Goal: Information Seeking & Learning: Learn about a topic

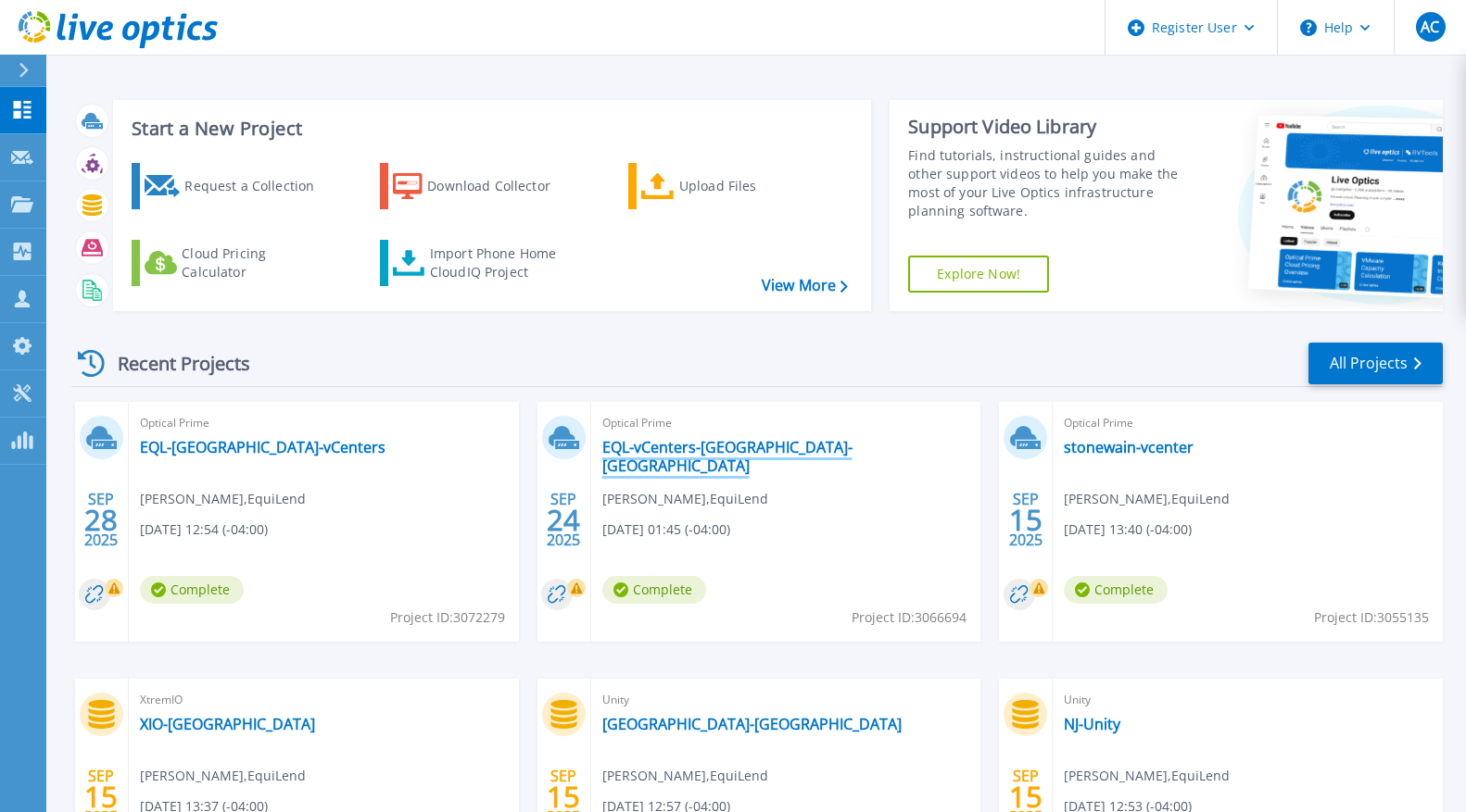
click at [681, 452] on link "EQL-vCenters-[GEOGRAPHIC_DATA]-[GEOGRAPHIC_DATA]" at bounding box center [786, 457] width 368 height 37
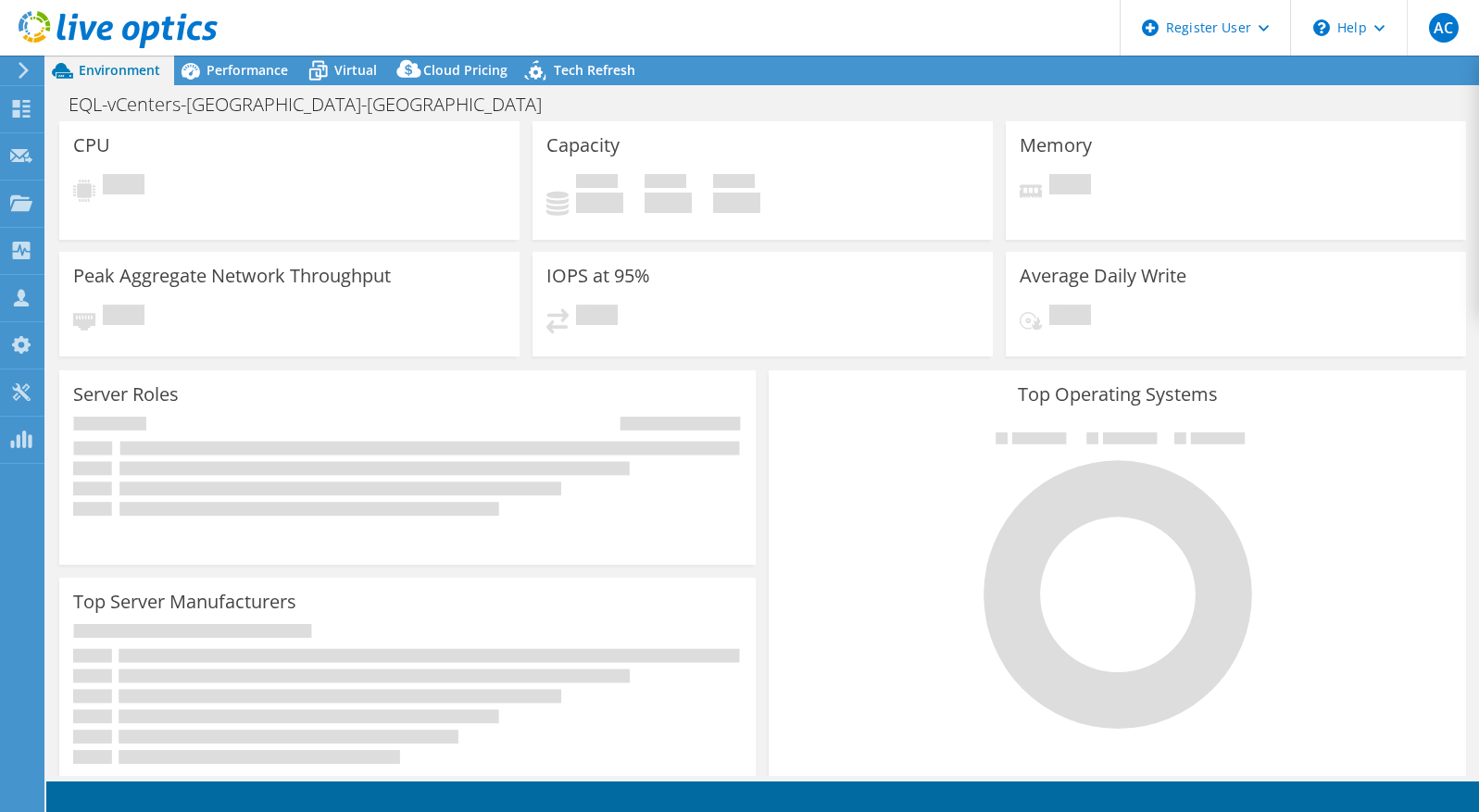
select select "USD"
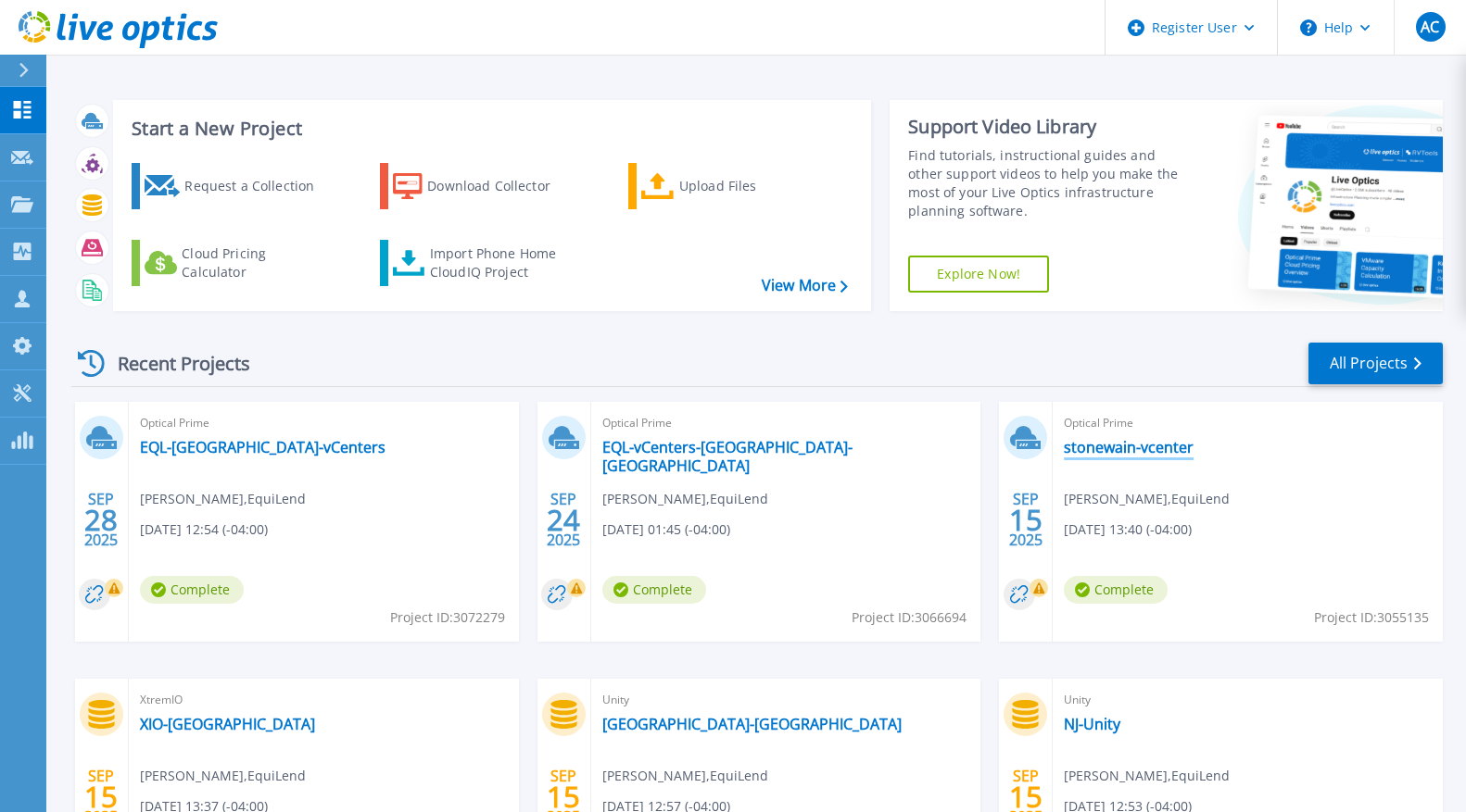
click at [1126, 442] on link "stonewain-vcenter" at bounding box center [1128, 447] width 130 height 19
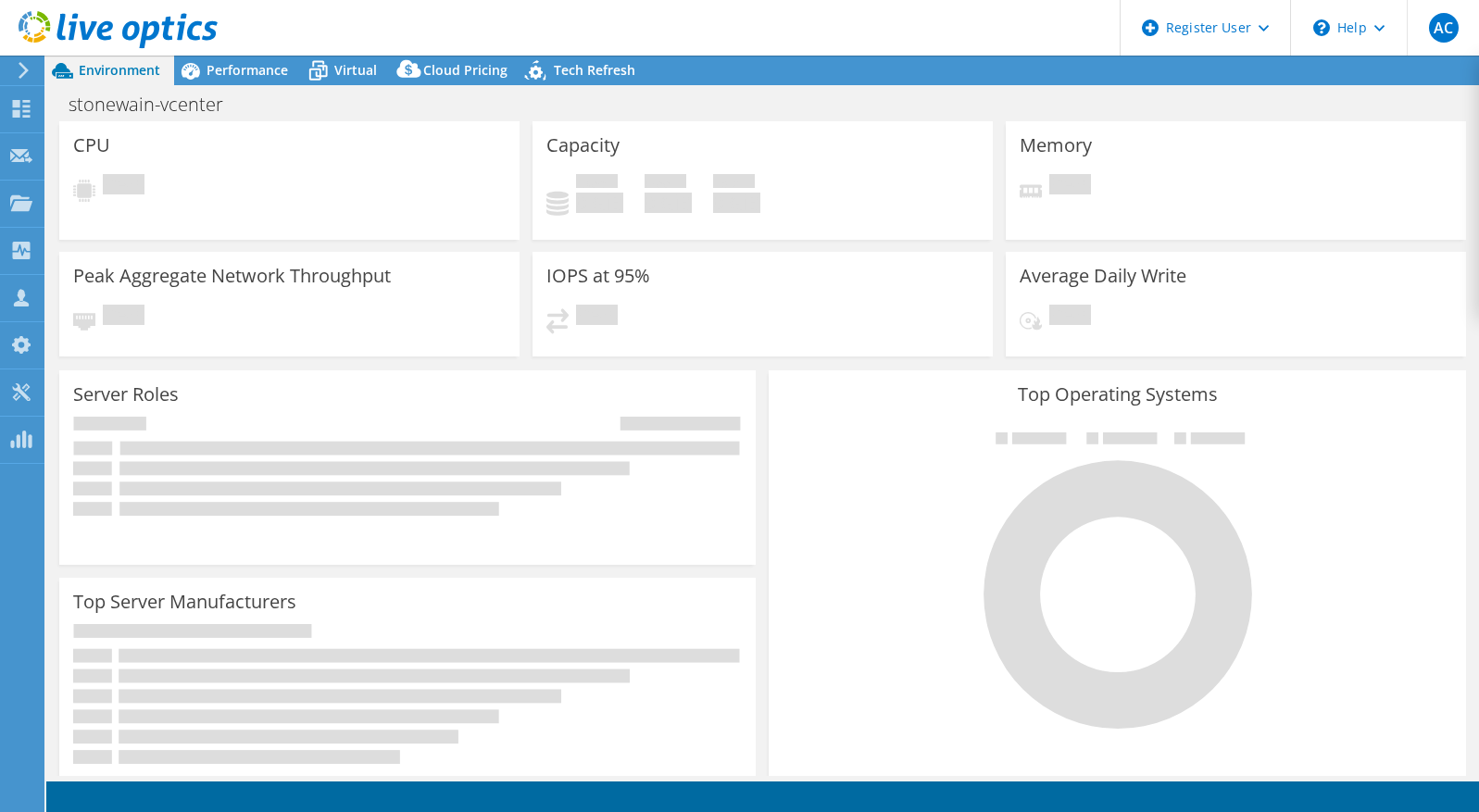
select select "USD"
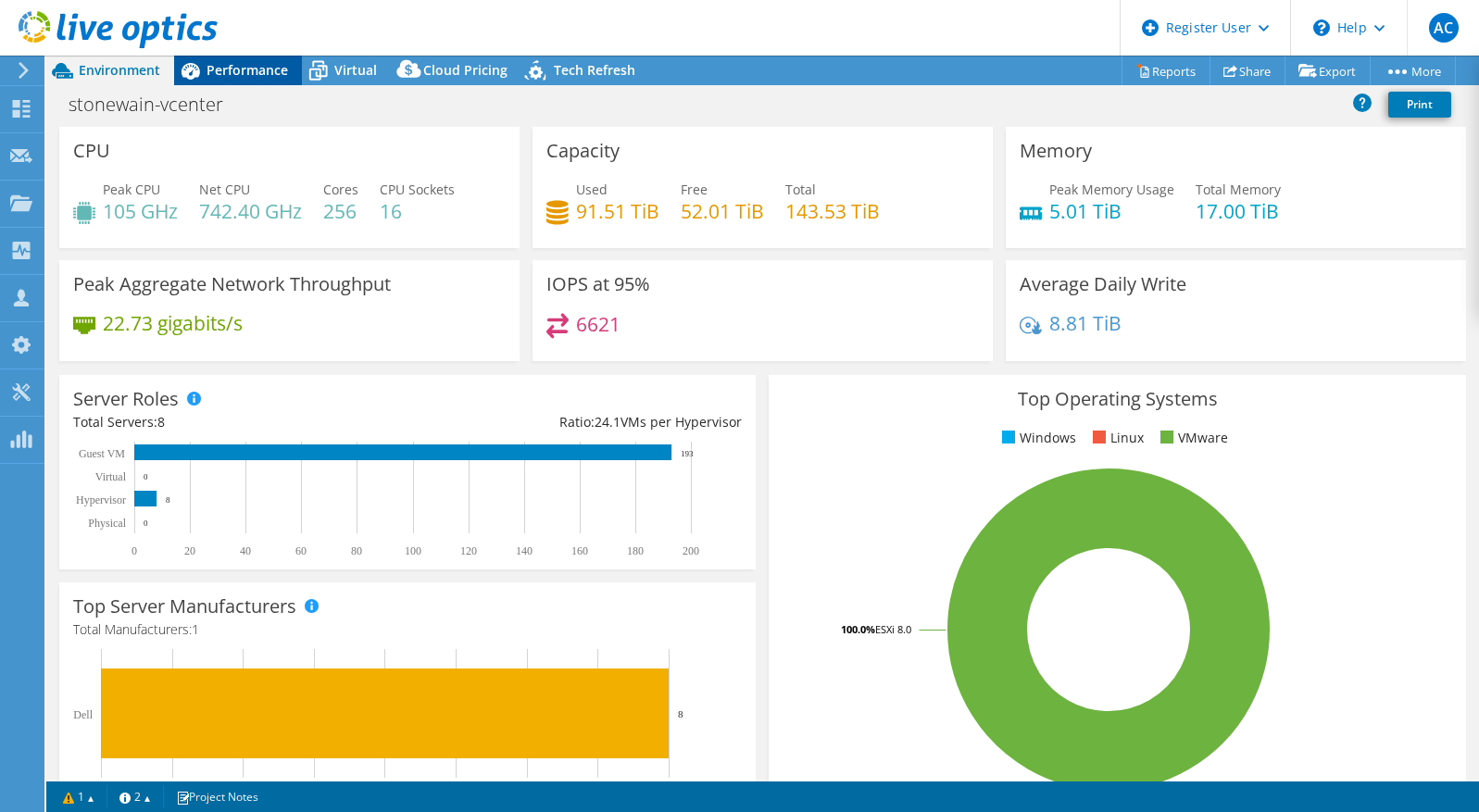
click at [269, 65] on span "Performance" at bounding box center [247, 69] width 81 height 18
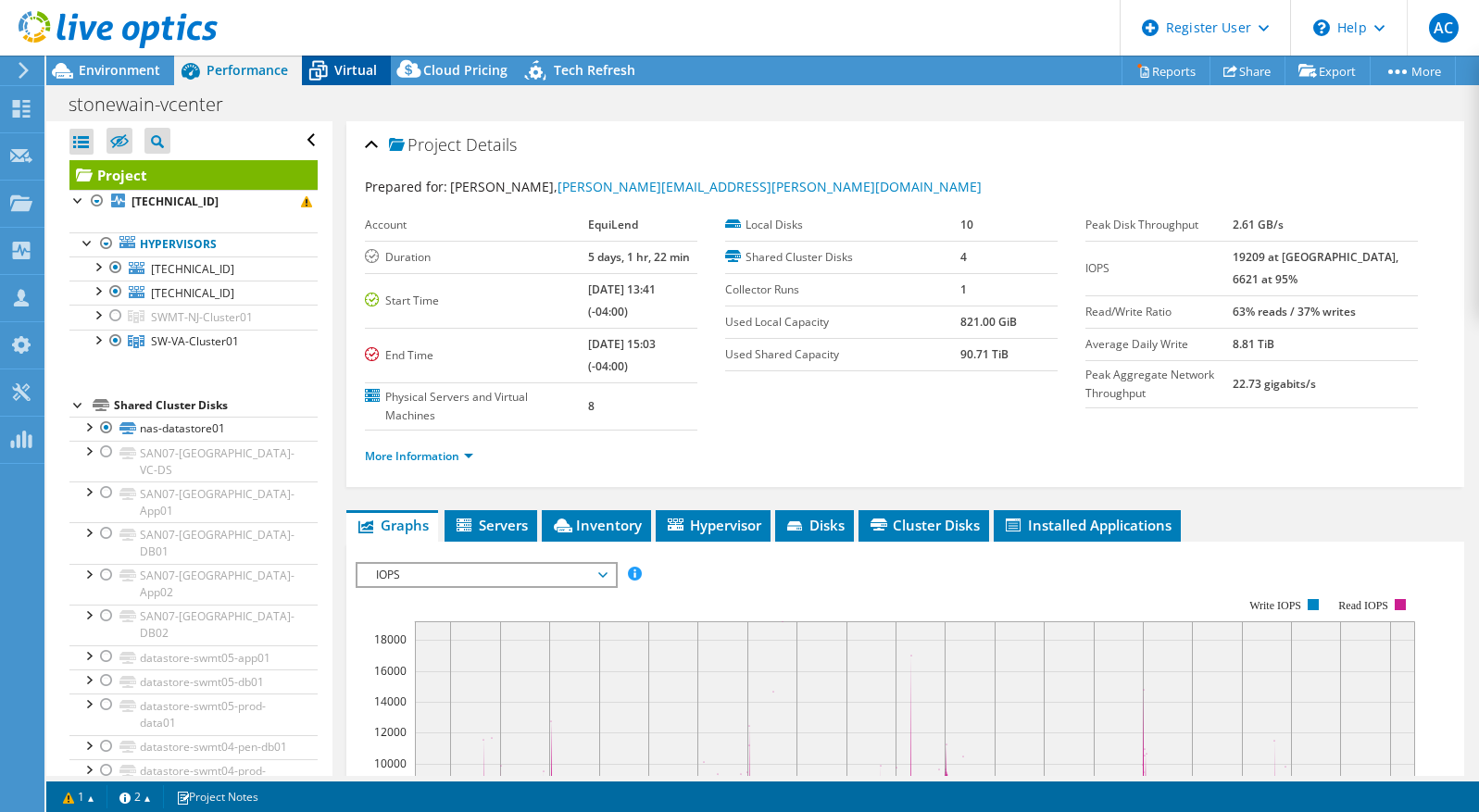
click at [331, 65] on icon at bounding box center [318, 70] width 33 height 33
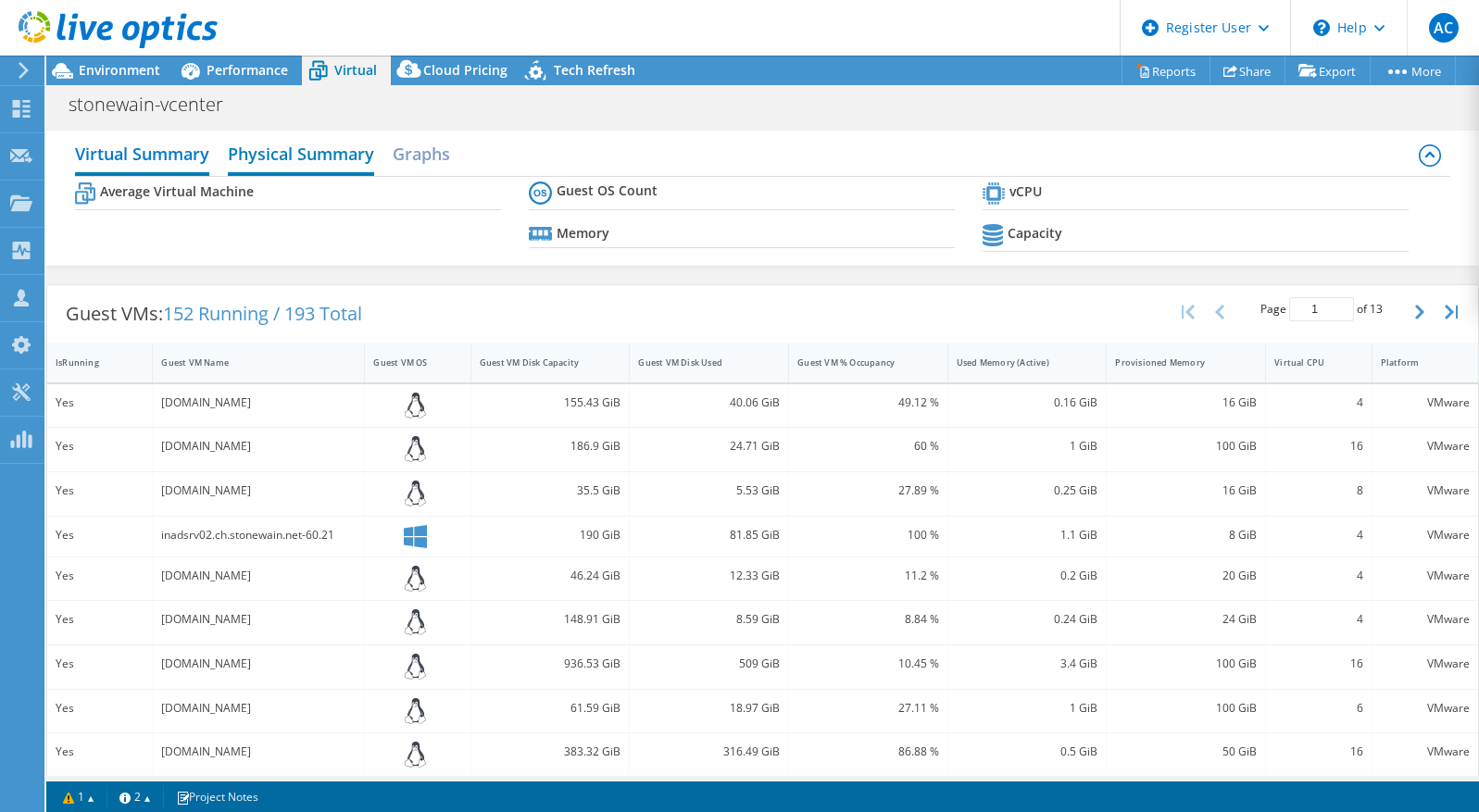
click at [314, 157] on h2 "Physical Summary" at bounding box center [301, 156] width 146 height 41
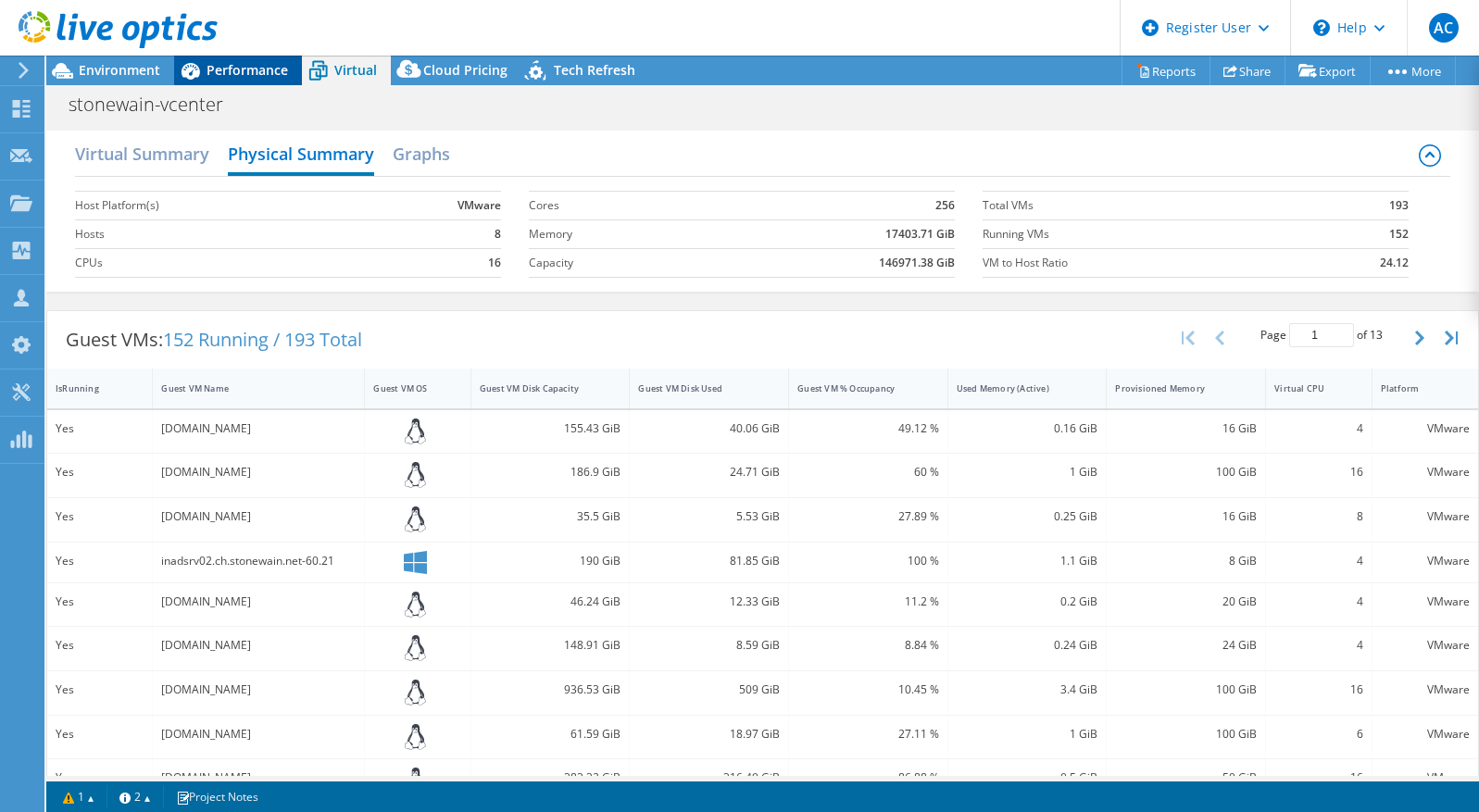
click at [239, 68] on span "Performance" at bounding box center [247, 69] width 81 height 18
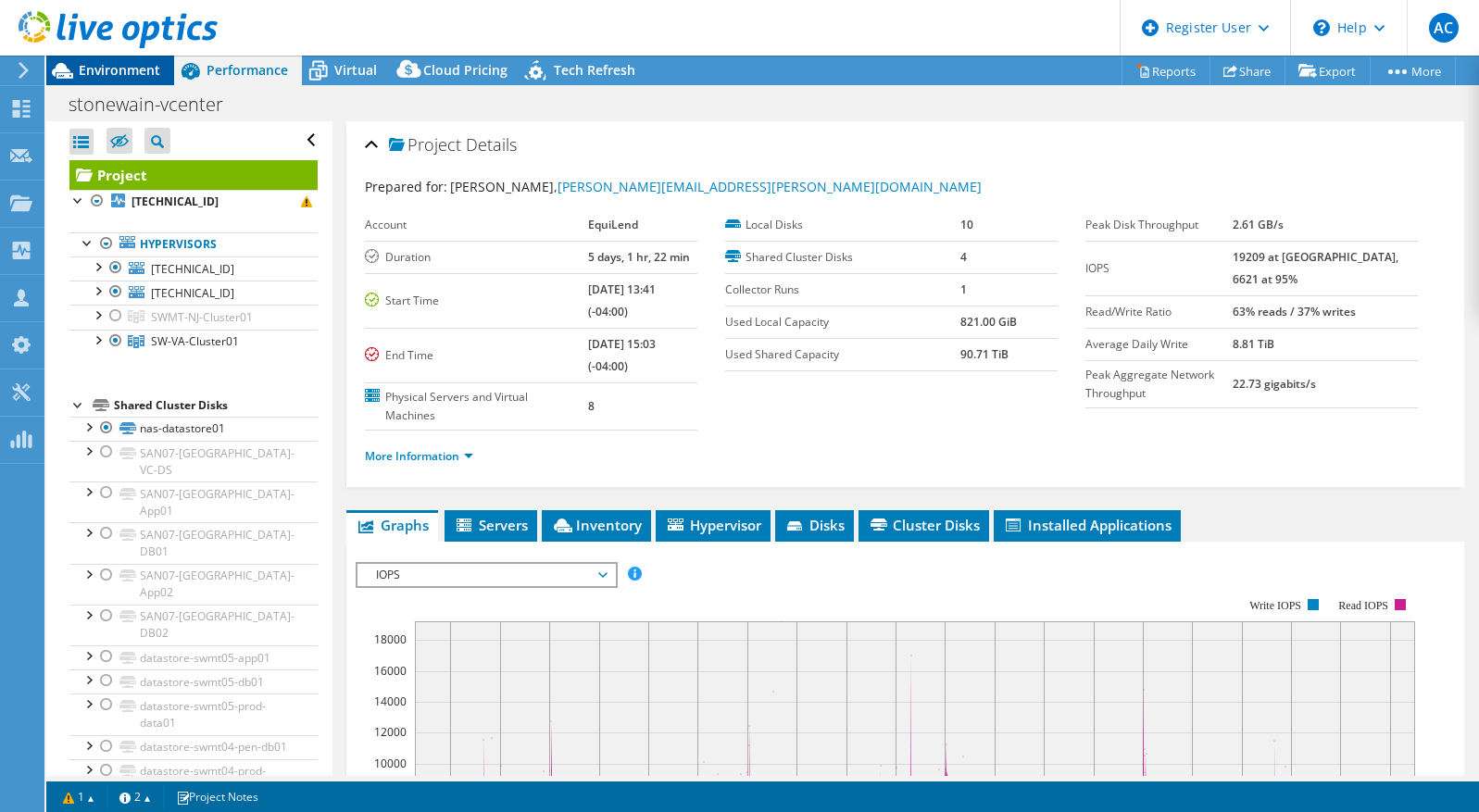
click at [149, 75] on span "Environment" at bounding box center [119, 69] width 81 height 18
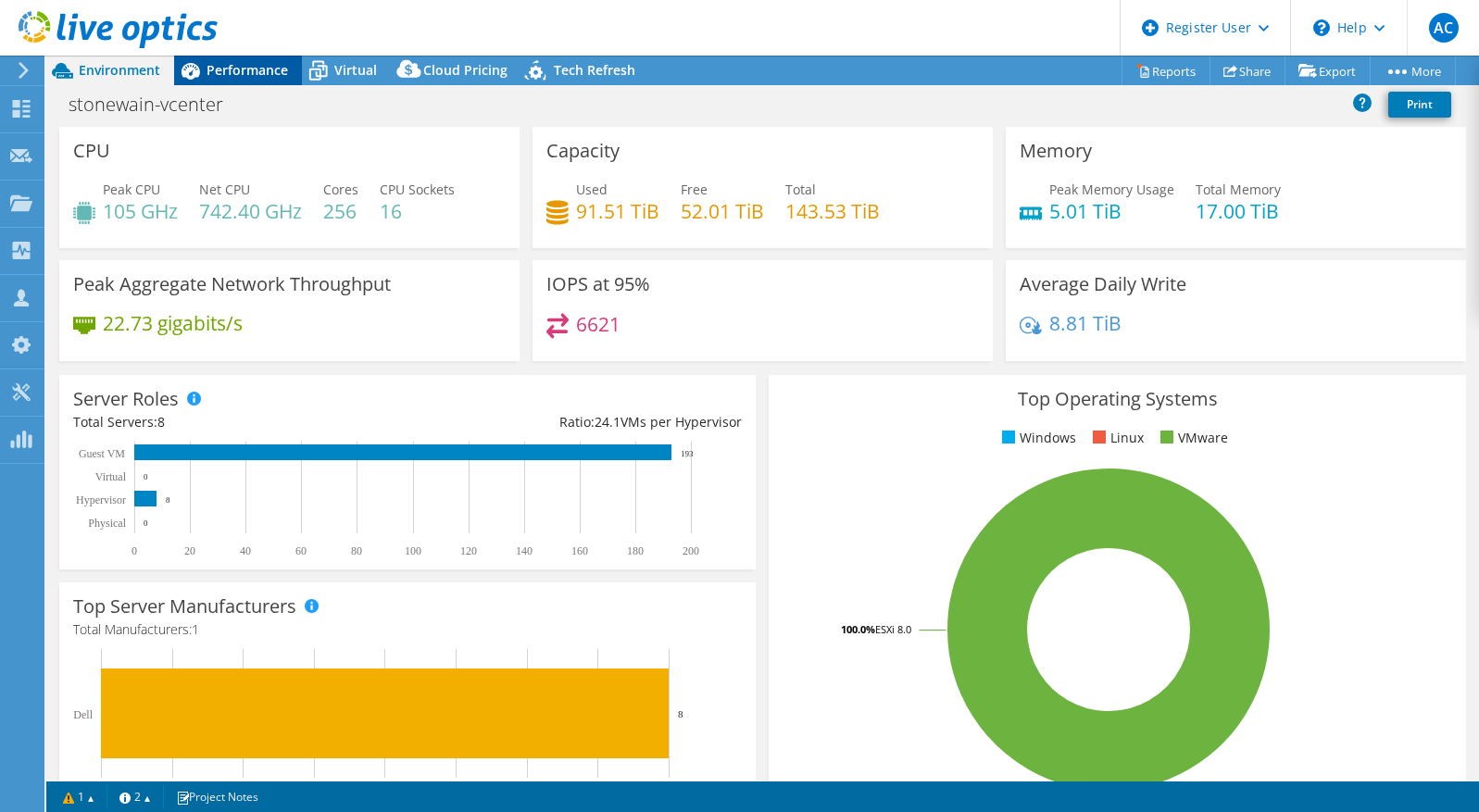
click at [266, 60] on div "Performance" at bounding box center [238, 70] width 128 height 30
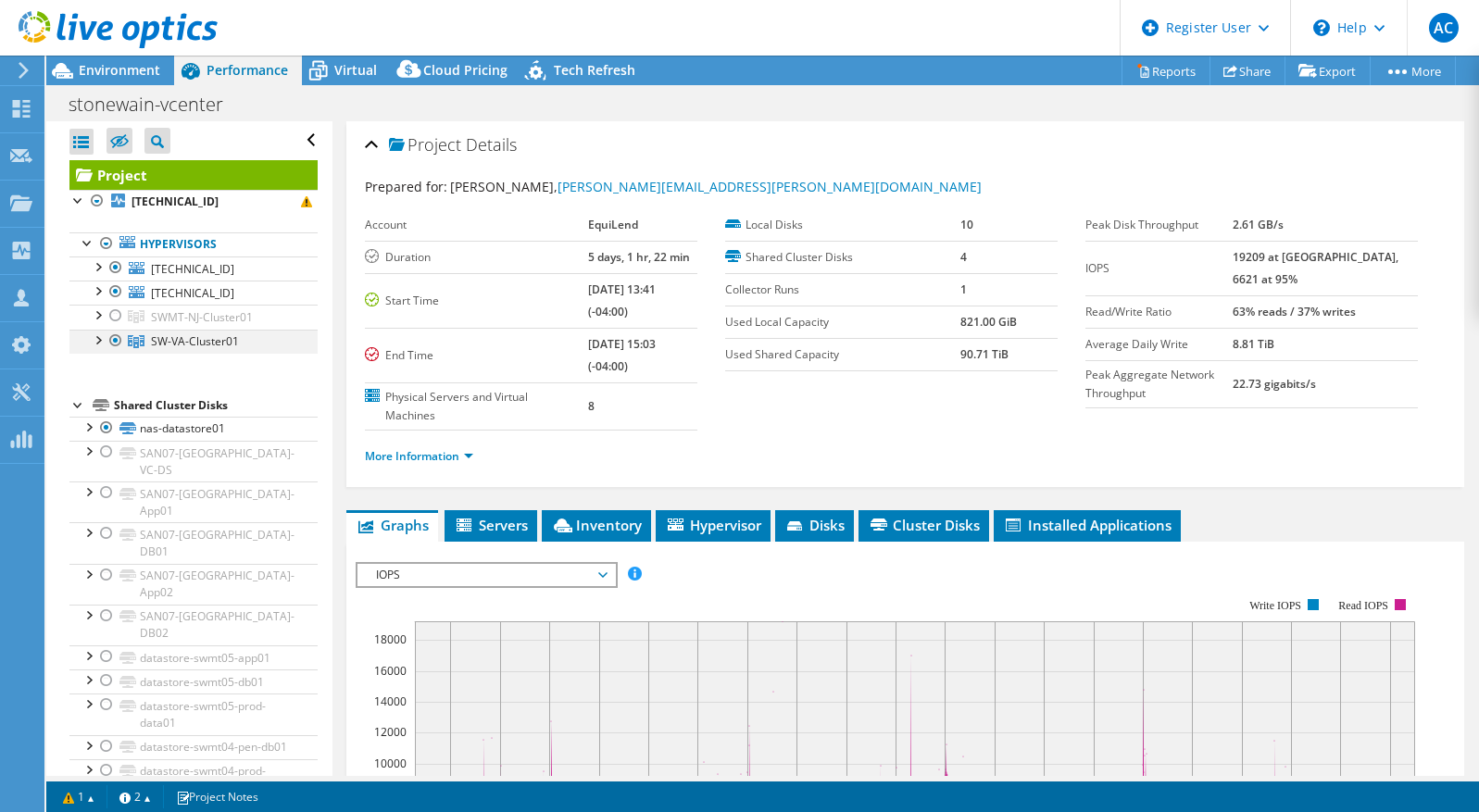
click at [115, 341] on div at bounding box center [116, 341] width 19 height 22
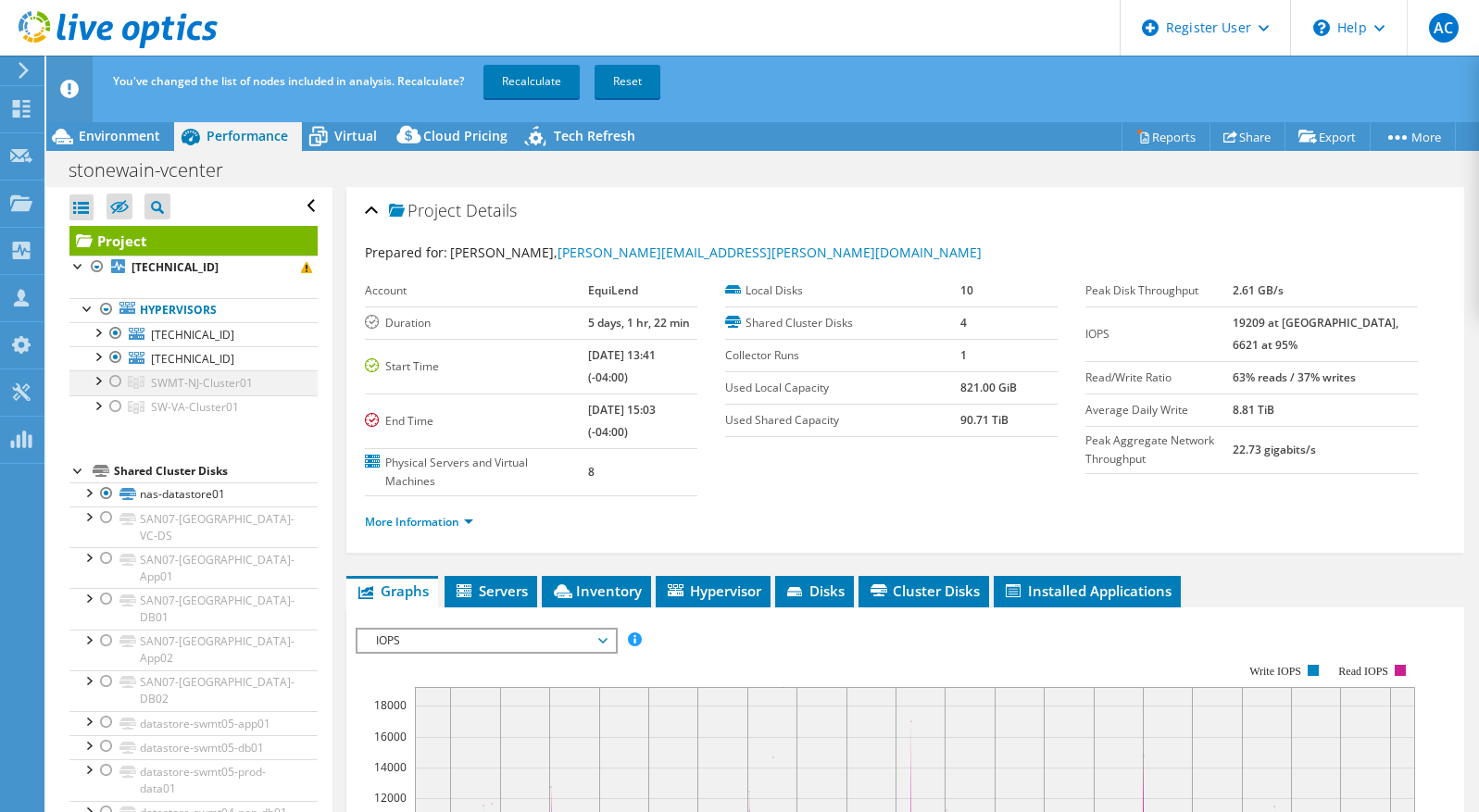
click at [118, 379] on div at bounding box center [116, 382] width 19 height 22
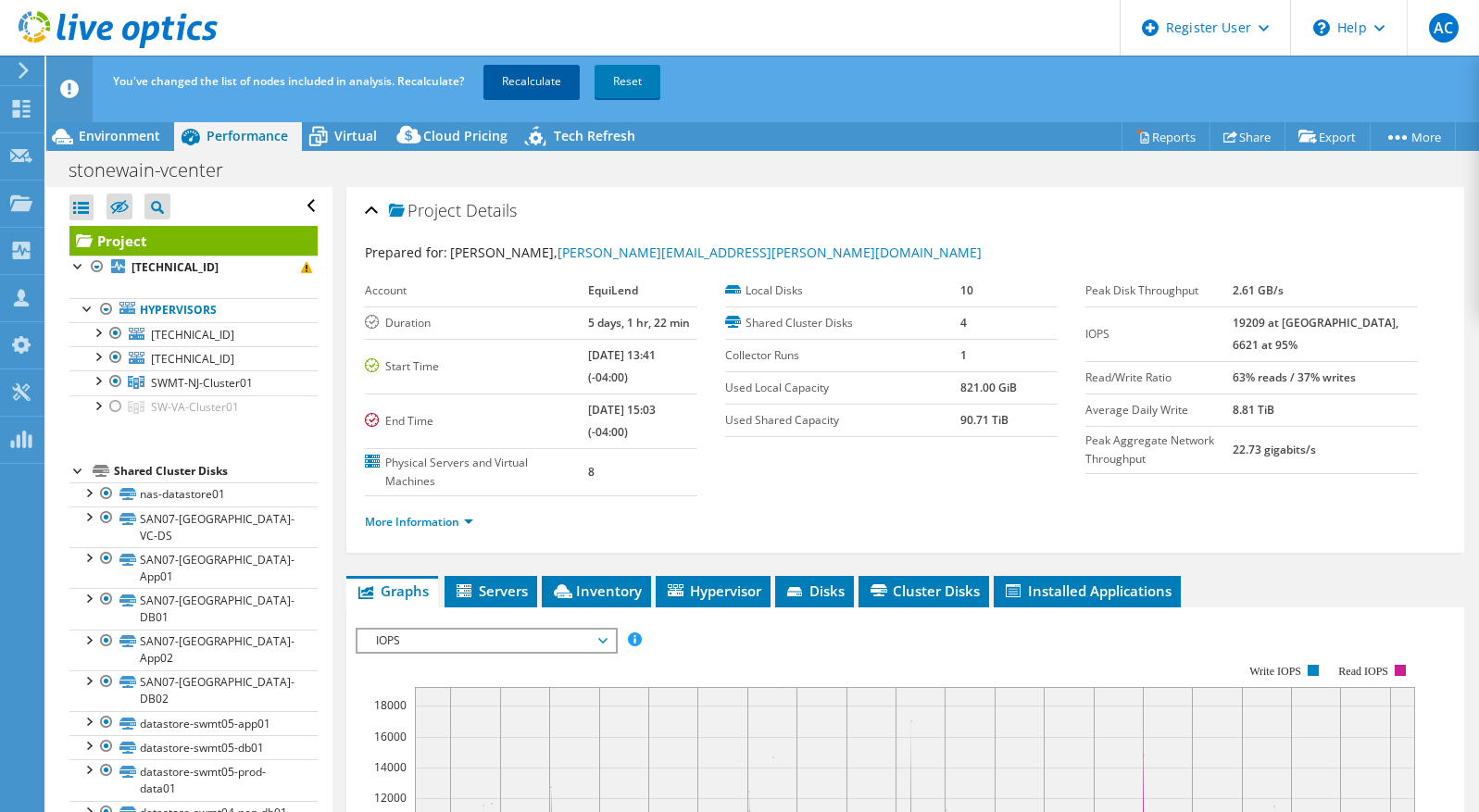
click at [505, 79] on link "Recalculate" at bounding box center [531, 81] width 96 height 34
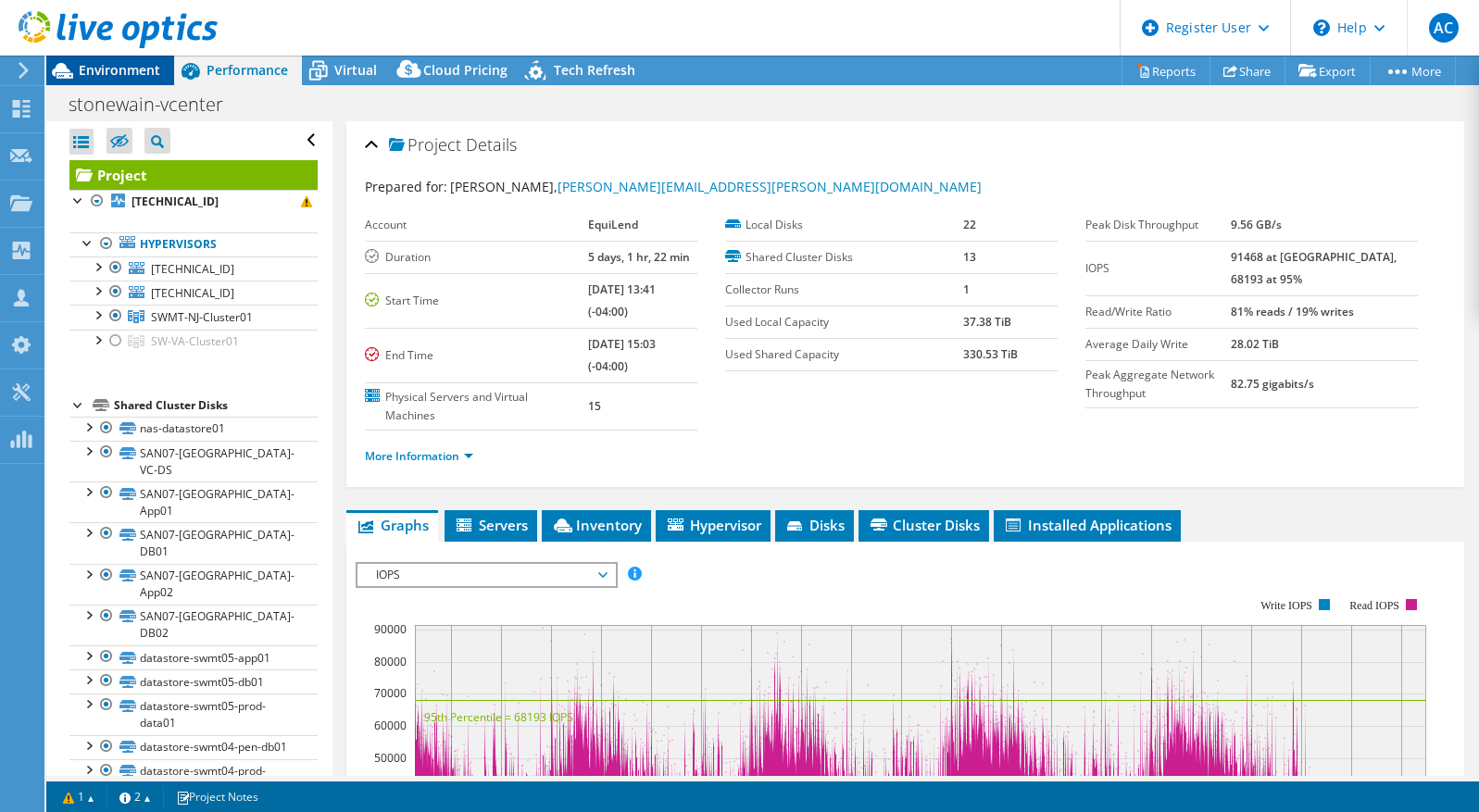
click at [136, 81] on div "Environment" at bounding box center [110, 70] width 128 height 30
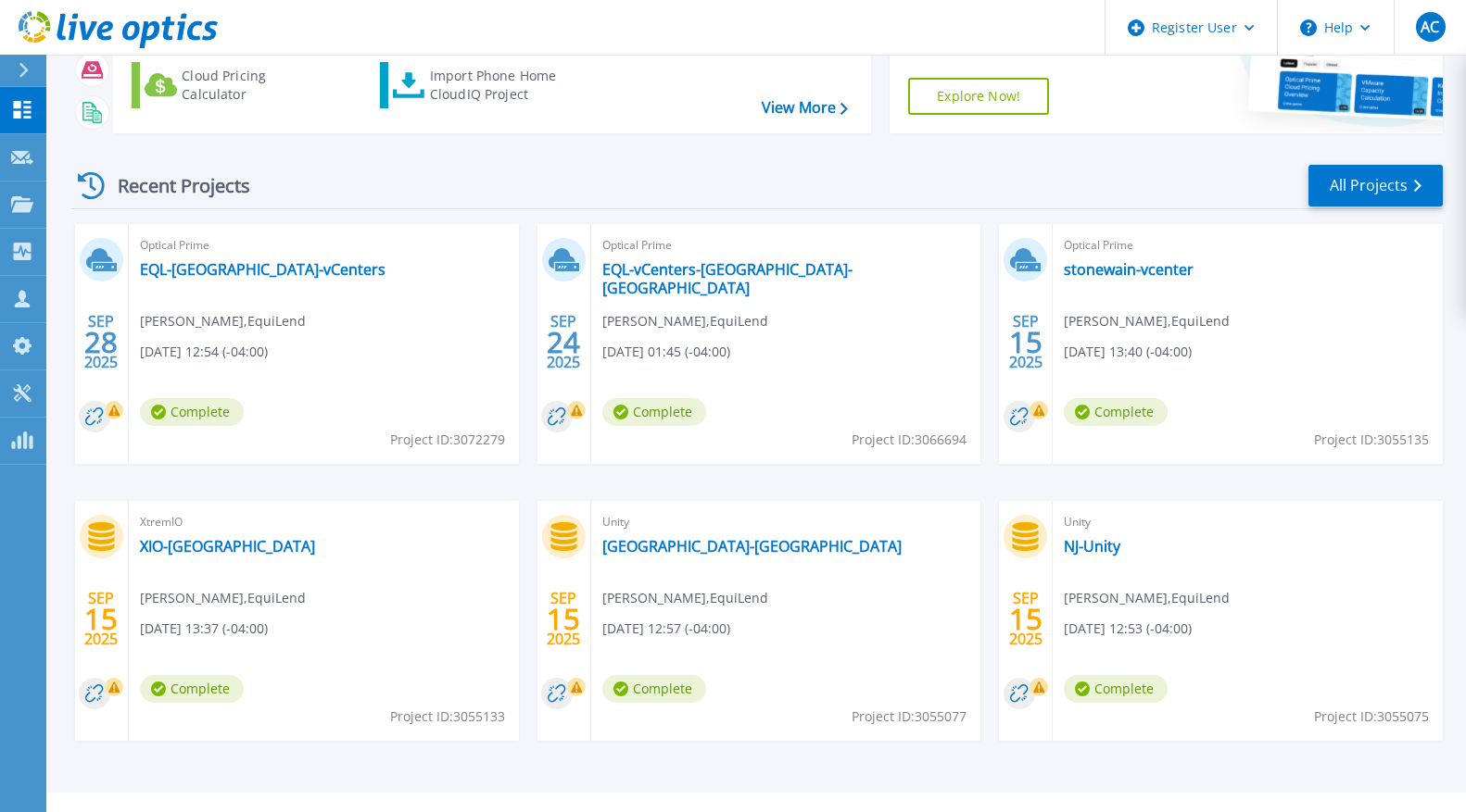
scroll to position [185, 0]
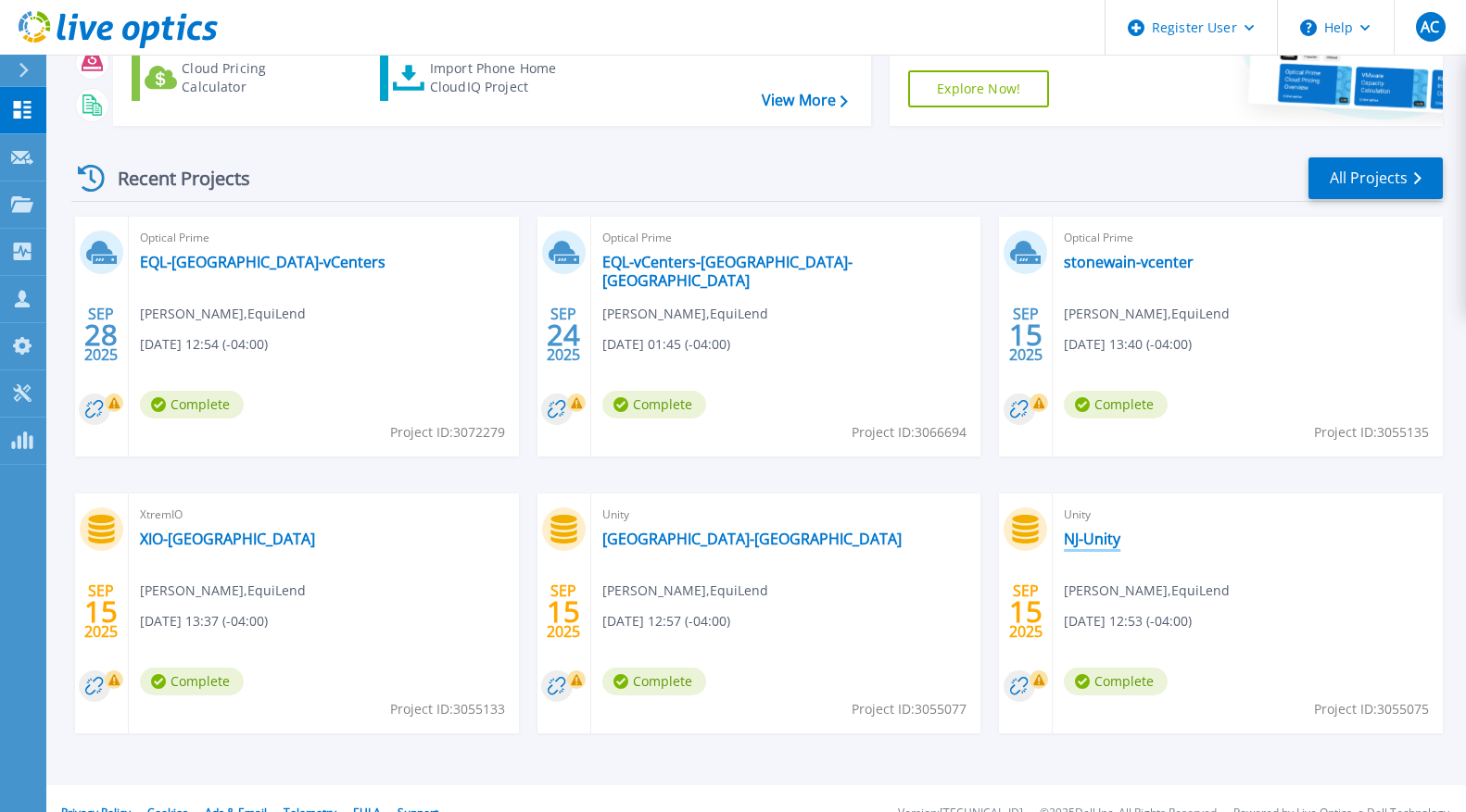
click at [1080, 540] on link "NJ-Unity" at bounding box center [1092, 539] width 56 height 19
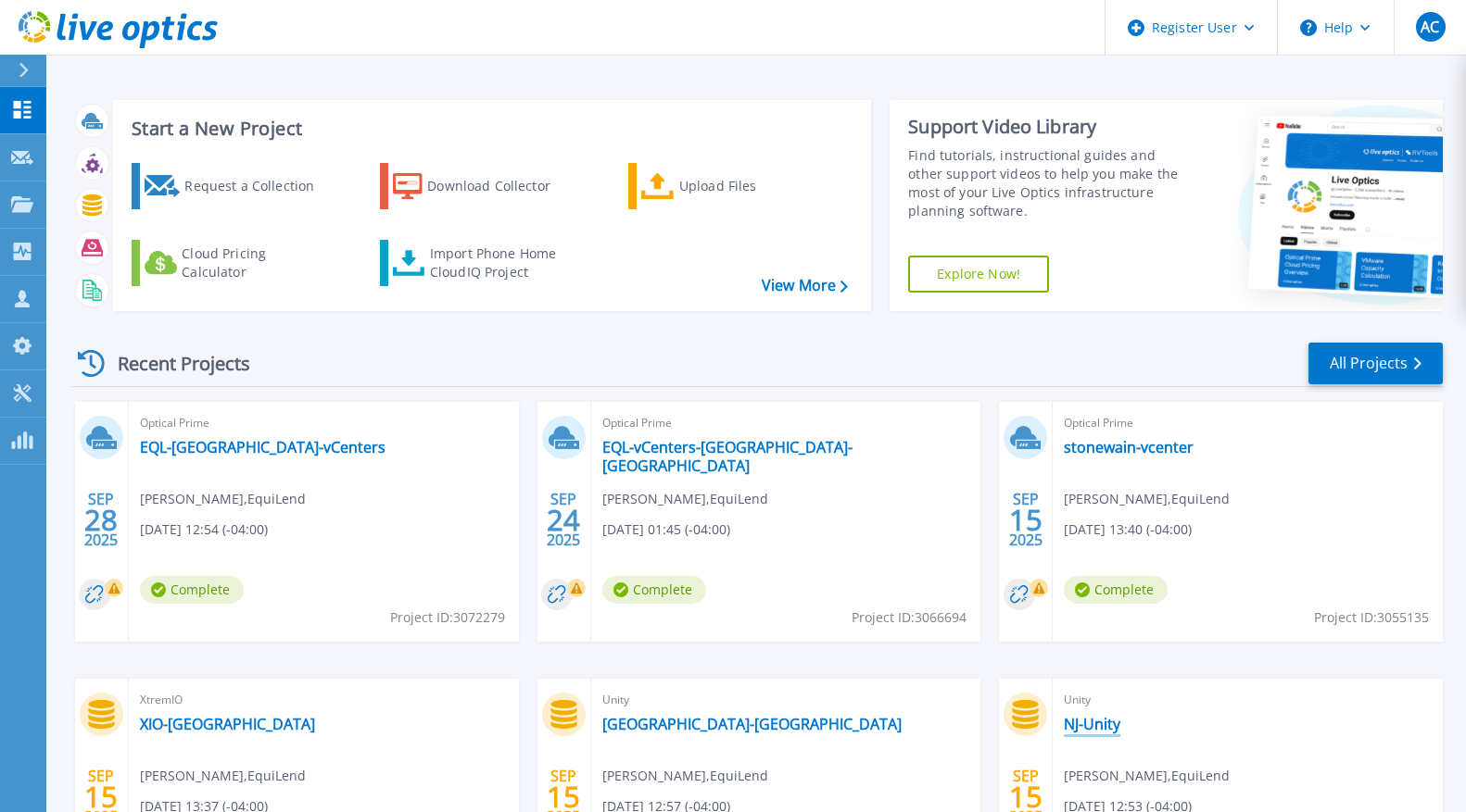
click at [1100, 722] on link "NJ-Unity" at bounding box center [1092, 724] width 56 height 19
click at [176, 730] on link "XIO-[GEOGRAPHIC_DATA]" at bounding box center [227, 724] width 175 height 19
click at [707, 456] on link "EQL-vCenters-[GEOGRAPHIC_DATA]-[GEOGRAPHIC_DATA]" at bounding box center [786, 457] width 368 height 37
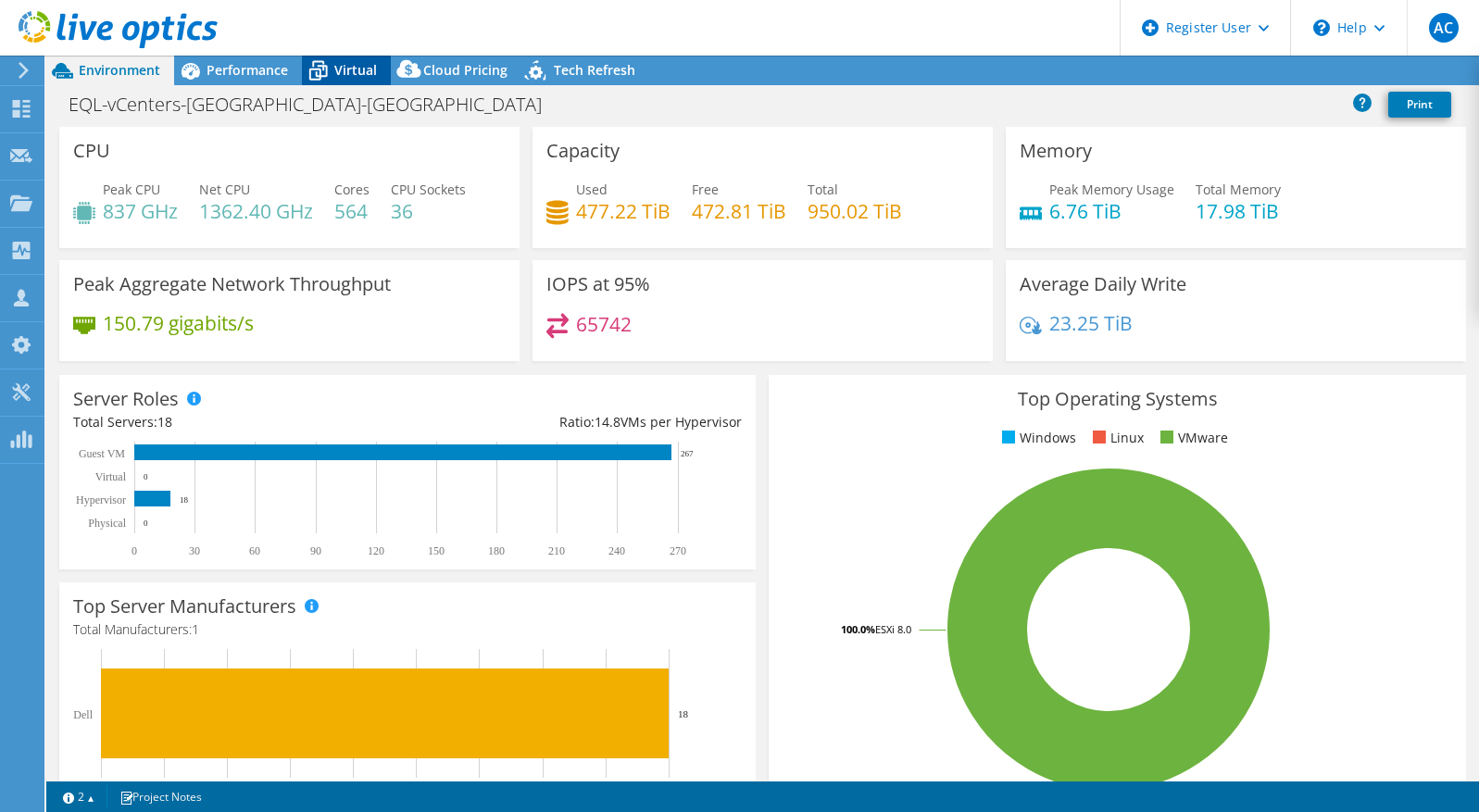
click at [359, 71] on span "Virtual" at bounding box center [355, 69] width 43 height 18
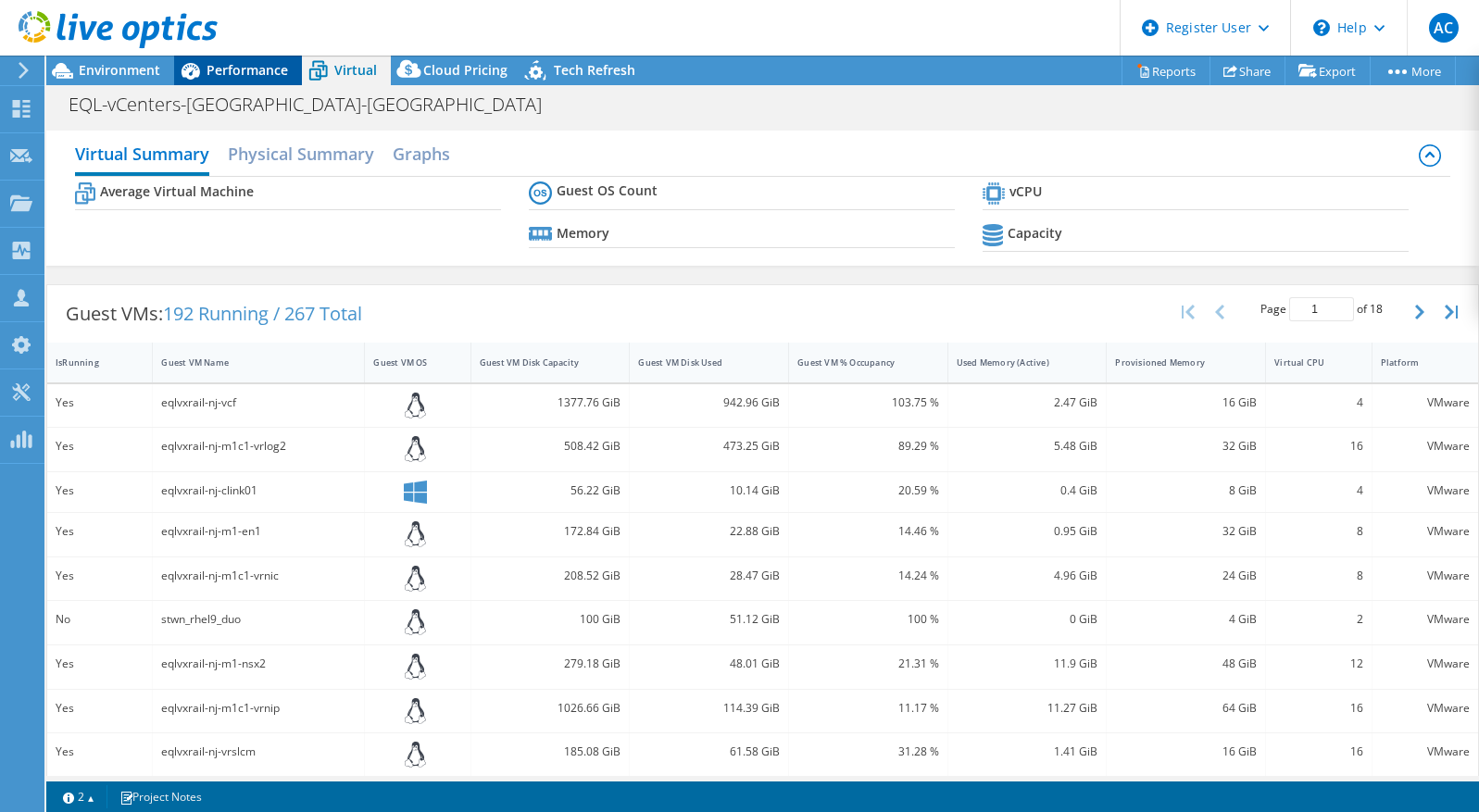
click at [236, 78] on span "Performance" at bounding box center [247, 69] width 81 height 18
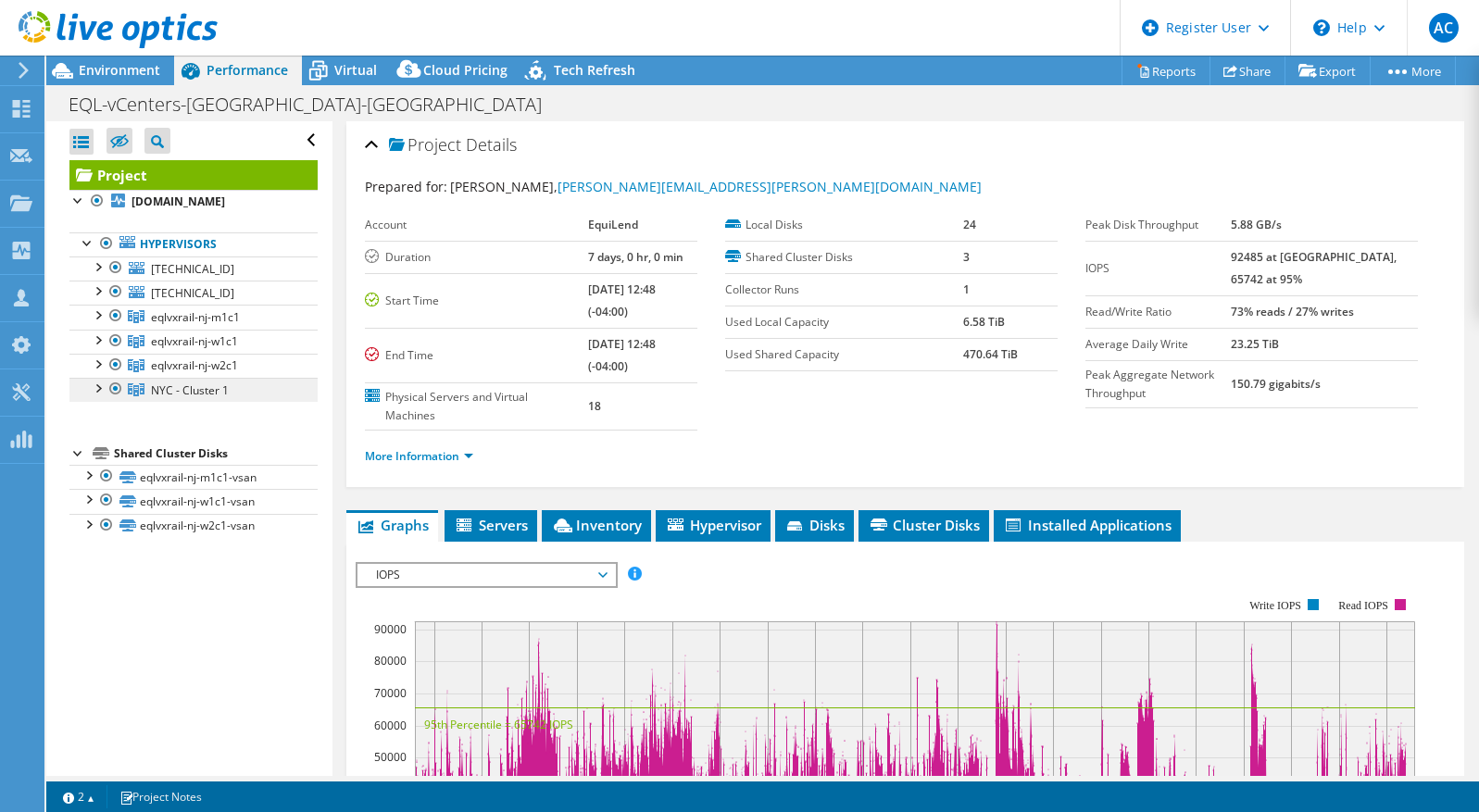
click at [157, 399] on span "NYC - Cluster 1" at bounding box center [189, 390] width 78 height 16
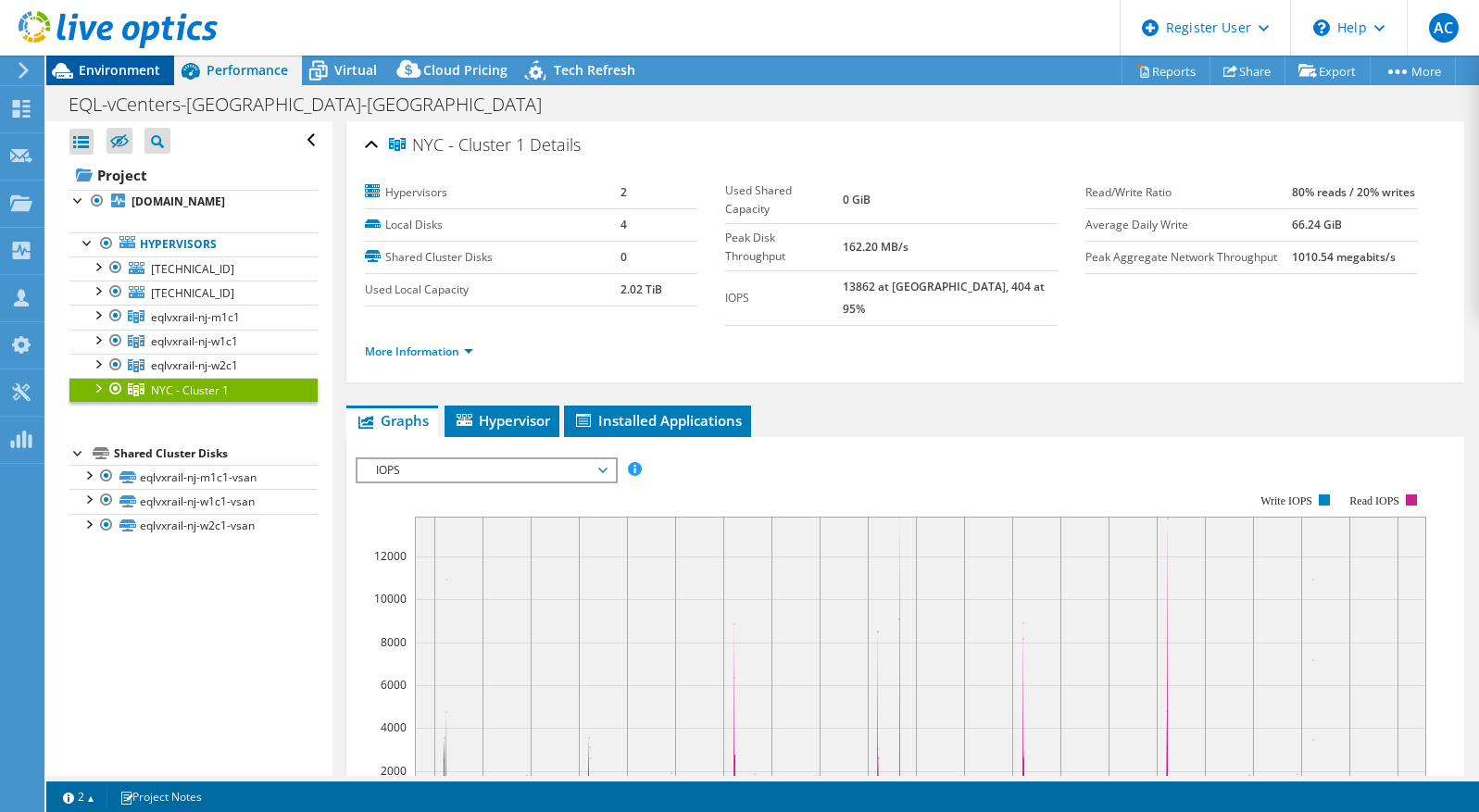
click at [133, 77] on span "Environment" at bounding box center [119, 69] width 81 height 18
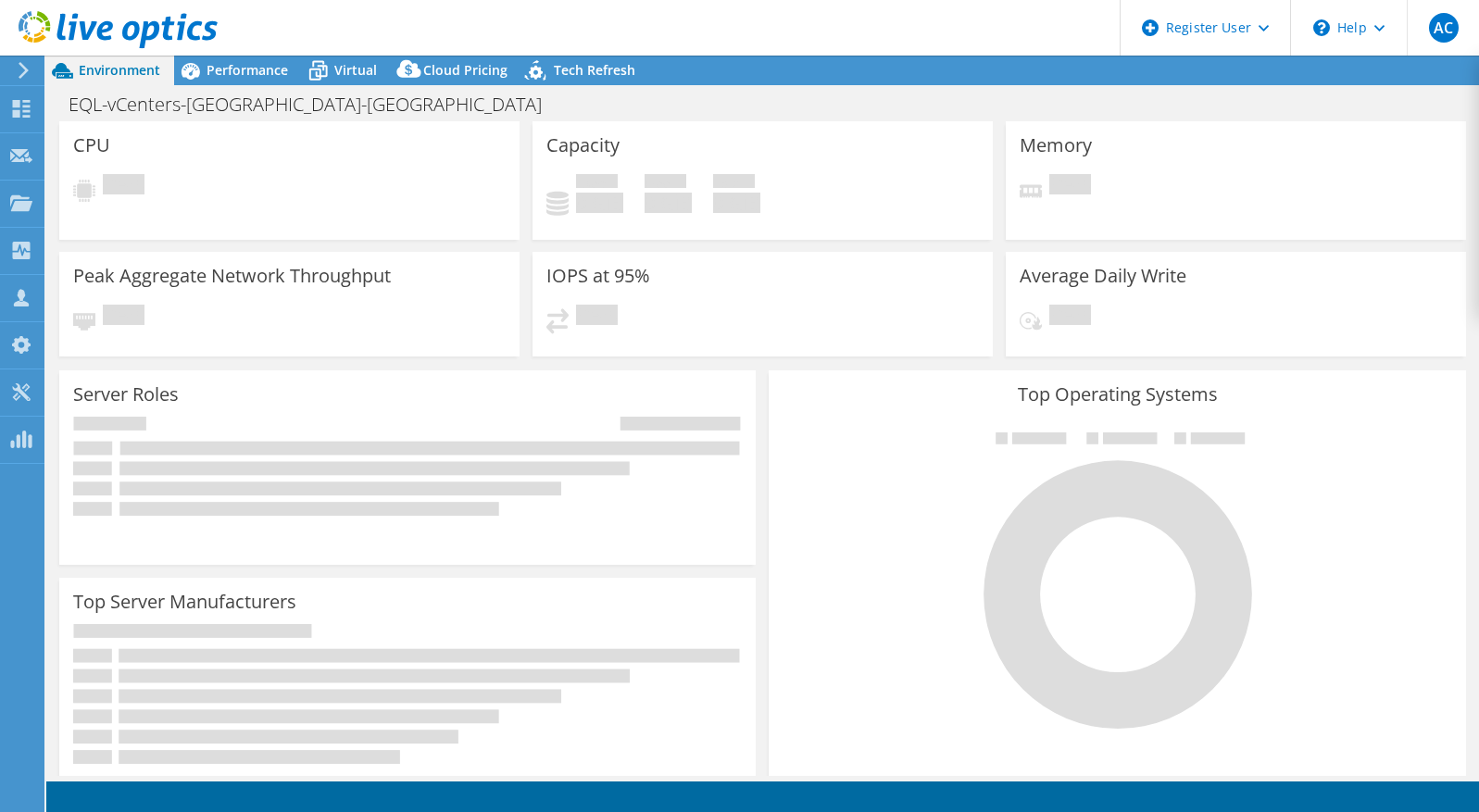
select select "USD"
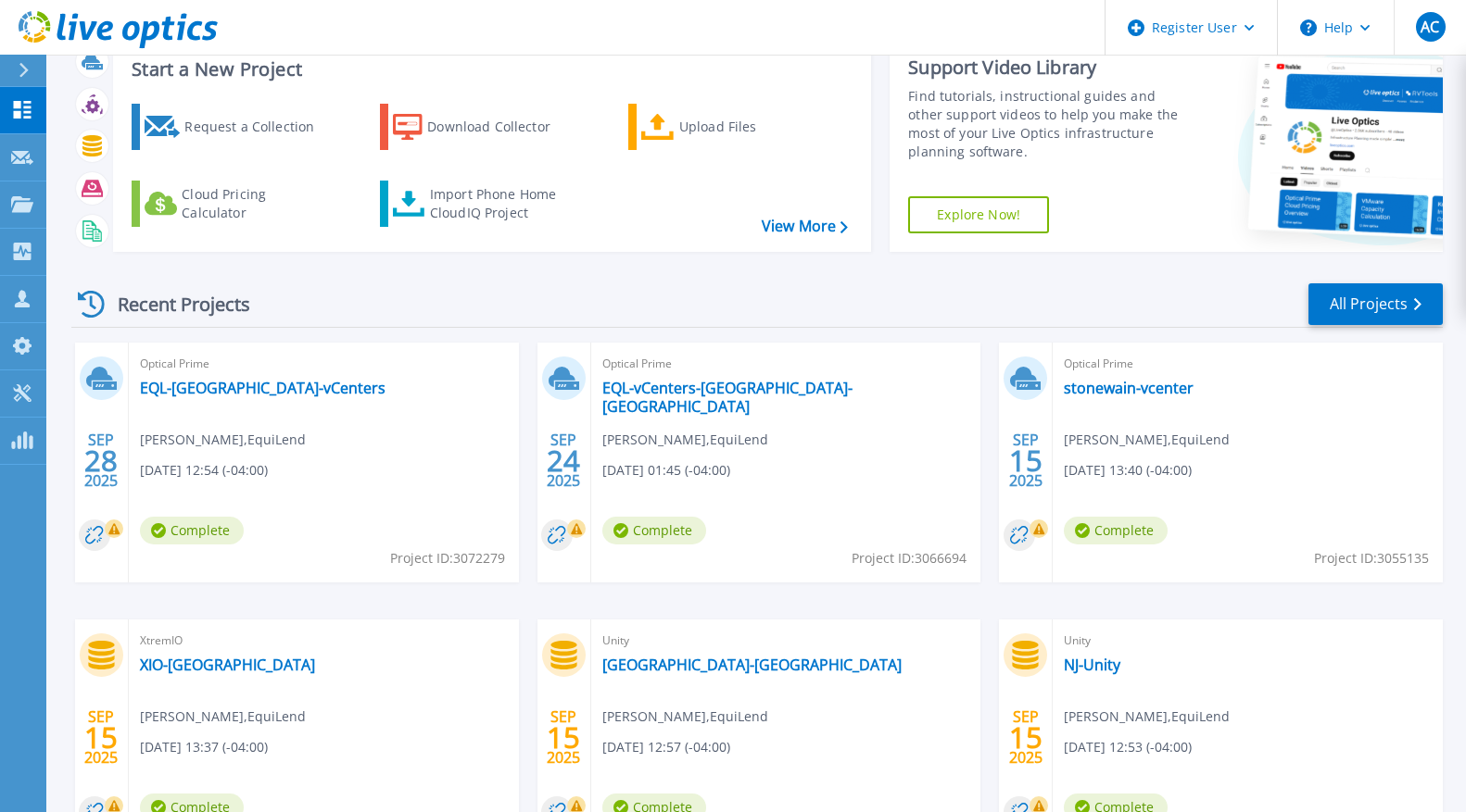
scroll to position [93, 0]
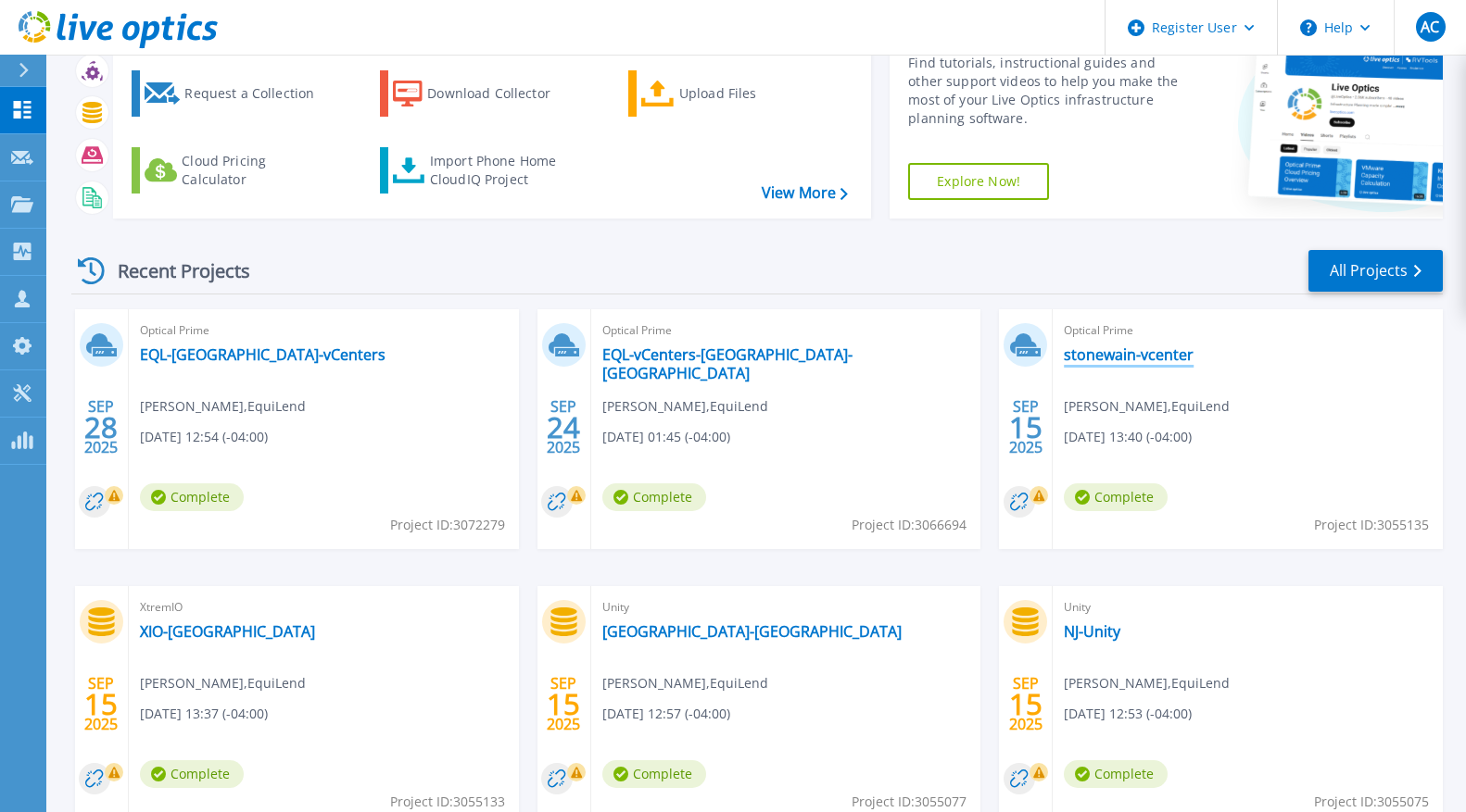
click at [1106, 355] on link "stonewain-vcenter" at bounding box center [1128, 355] width 130 height 19
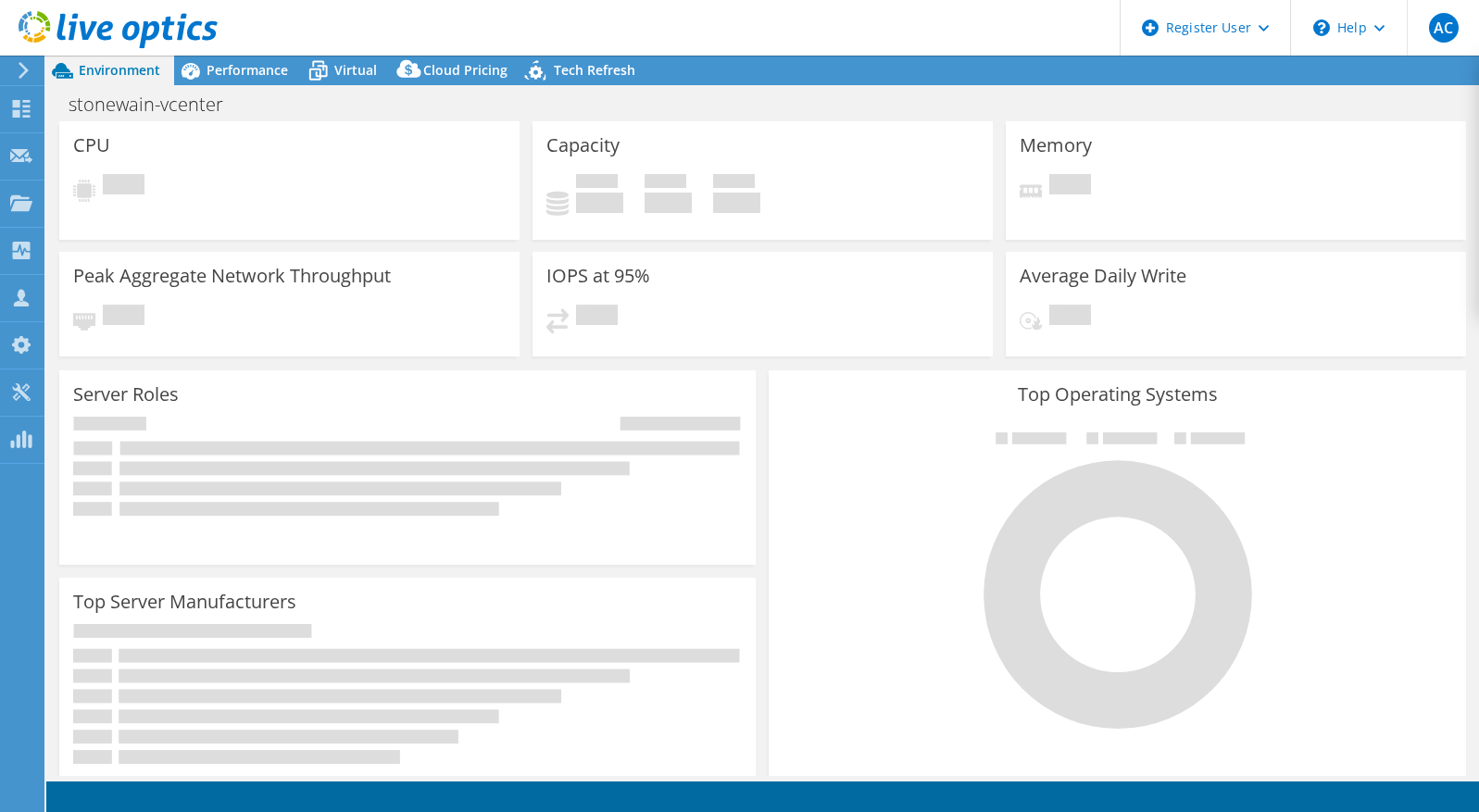
select select "USD"
